Goal: Task Accomplishment & Management: Manage account settings

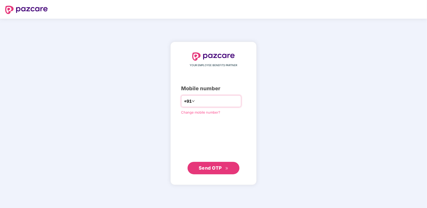
click at [218, 106] on div "+91" at bounding box center [211, 101] width 60 height 12
click at [216, 103] on input "number" at bounding box center [217, 101] width 43 height 8
click at [196, 102] on input "**********" at bounding box center [217, 101] width 43 height 8
type input "**********"
click at [223, 163] on button "Send OTP" at bounding box center [214, 168] width 52 height 12
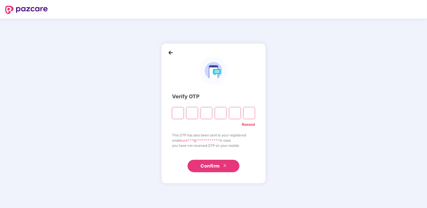
type input "*"
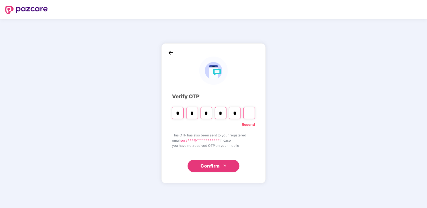
type input "*"
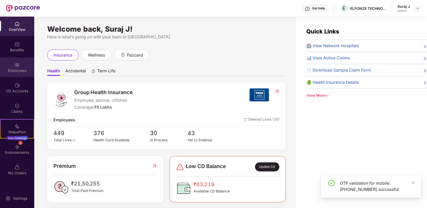
click at [21, 72] on div "Employees" at bounding box center [17, 70] width 34 height 5
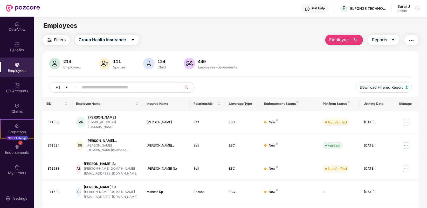
click at [345, 42] on span "Employee" at bounding box center [338, 40] width 19 height 6
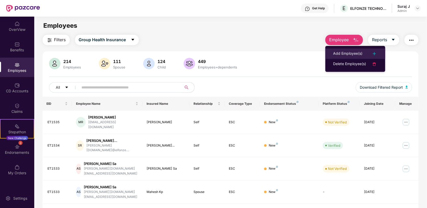
click at [345, 55] on div "Add Employee(s)" at bounding box center [347, 54] width 29 height 6
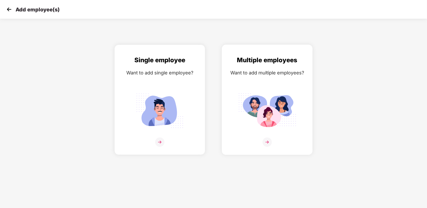
click at [265, 144] on img at bounding box center [267, 141] width 9 height 9
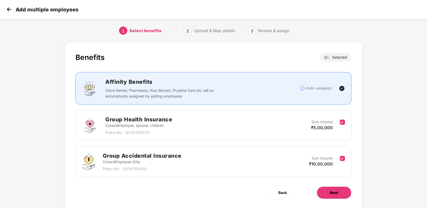
click at [340, 192] on button "Next" at bounding box center [334, 193] width 35 height 12
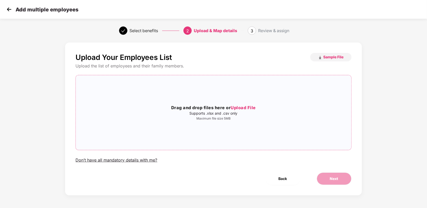
click at [226, 121] on div "Drag and drop files here or Upload File Supports .xlsx and .csv only Maximum fi…" at bounding box center [213, 112] width 275 height 66
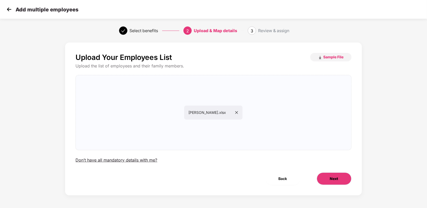
click at [331, 173] on button "Next" at bounding box center [334, 179] width 35 height 12
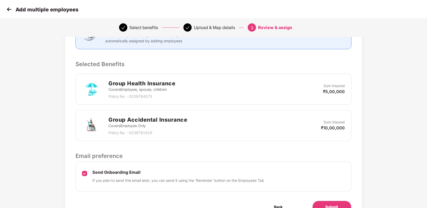
scroll to position [118, 0]
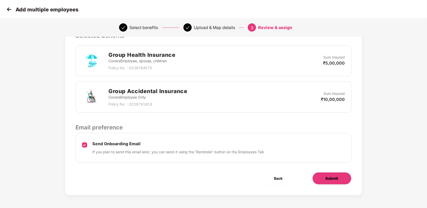
click at [326, 178] on span "Submit" at bounding box center [332, 179] width 13 height 6
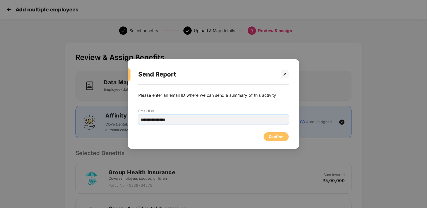
click at [151, 120] on input "**********" at bounding box center [213, 120] width 150 height 10
type input "**********"
click at [274, 138] on div "Confirm" at bounding box center [276, 137] width 15 height 6
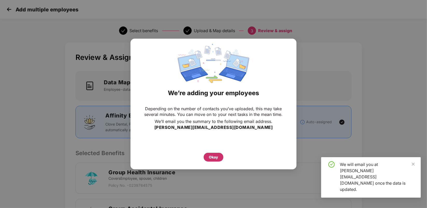
click at [211, 157] on div "Okay" at bounding box center [213, 157] width 9 height 6
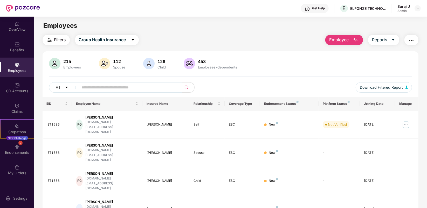
click at [133, 88] on input "text" at bounding box center [128, 88] width 93 height 8
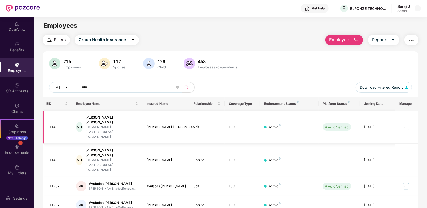
type input "****"
click at [406, 123] on img at bounding box center [406, 127] width 8 height 8
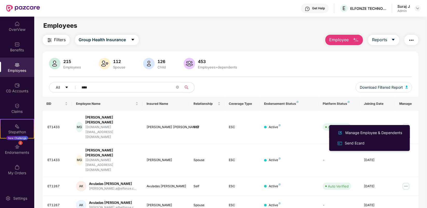
click at [380, 130] on div "Manage Employee & Dependents" at bounding box center [373, 133] width 59 height 6
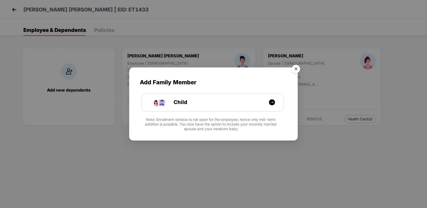
click at [297, 70] on img "Close" at bounding box center [296, 70] width 15 height 15
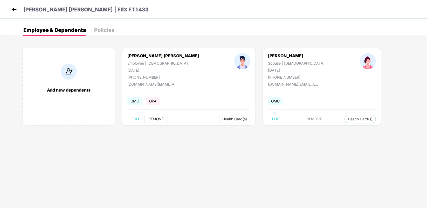
click at [161, 118] on span "REMOVE" at bounding box center [155, 119] width 15 height 4
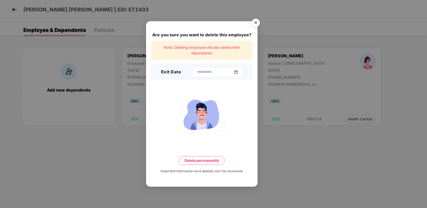
click at [238, 70] on img at bounding box center [236, 72] width 4 height 4
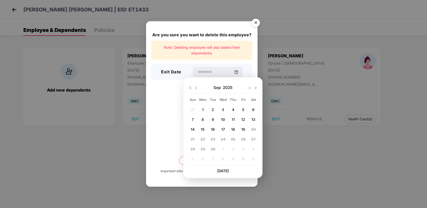
click at [243, 128] on span "19" at bounding box center [243, 129] width 4 height 4
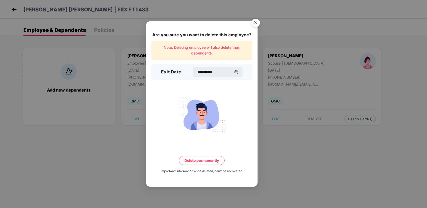
type input "**********"
click at [199, 160] on button "Delete permanently" at bounding box center [202, 160] width 46 height 9
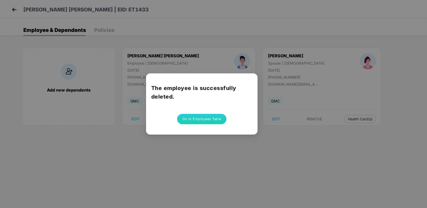
click at [203, 116] on button "Go to Employees Table" at bounding box center [201, 119] width 49 height 10
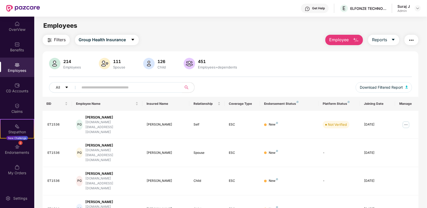
click at [143, 91] on input "text" at bounding box center [128, 88] width 93 height 8
type input "****"
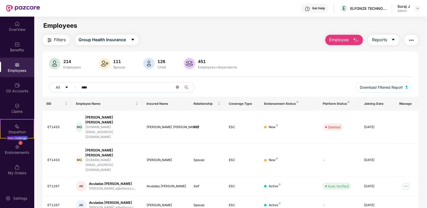
click at [176, 87] on icon "close-circle" at bounding box center [177, 87] width 3 height 3
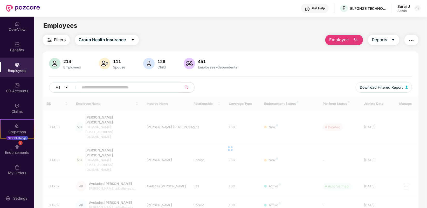
click at [116, 87] on input "text" at bounding box center [128, 88] width 93 height 8
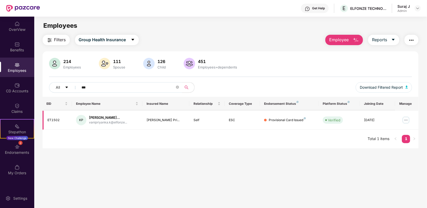
type input "***"
click at [405, 119] on img at bounding box center [406, 120] width 8 height 8
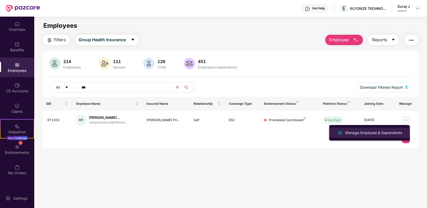
click at [377, 130] on div "Manage Employee & Dependents" at bounding box center [373, 133] width 59 height 6
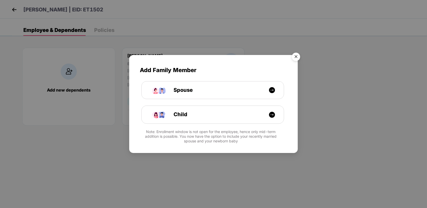
click at [294, 54] on img "Close" at bounding box center [296, 57] width 15 height 15
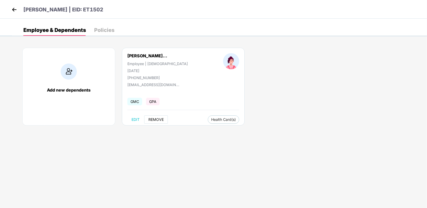
click at [151, 118] on span "REMOVE" at bounding box center [155, 120] width 15 height 4
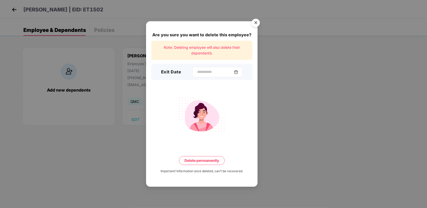
click at [238, 73] on img at bounding box center [236, 72] width 4 height 4
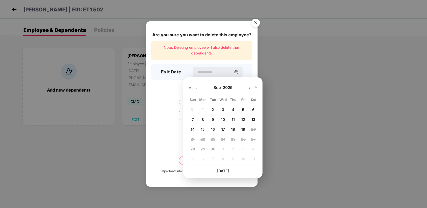
click at [243, 132] on div "19" at bounding box center [243, 130] width 8 height 8
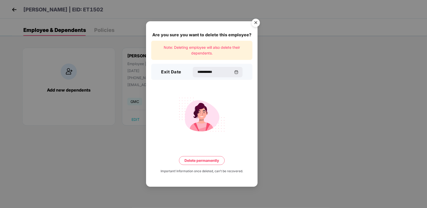
type input "**********"
click at [199, 162] on button "Delete permanently" at bounding box center [202, 160] width 46 height 9
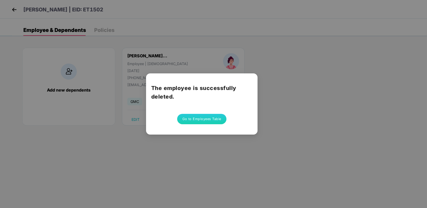
click at [311, 89] on div "The employee is successfully deleted. Go to Employees Table" at bounding box center [213, 104] width 427 height 208
click at [208, 119] on button "Go to Employees Table" at bounding box center [201, 119] width 49 height 10
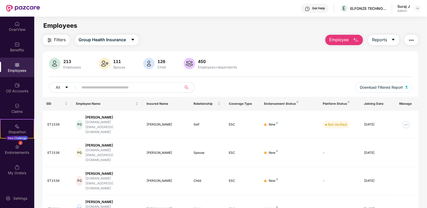
click at [213, 48] on div "Filters Group Health Insurance Employee Reports 213 Employees 111 Spouse 126 Ch…" at bounding box center [231, 209] width 376 height 348
